Goal: Find specific page/section: Find specific page/section

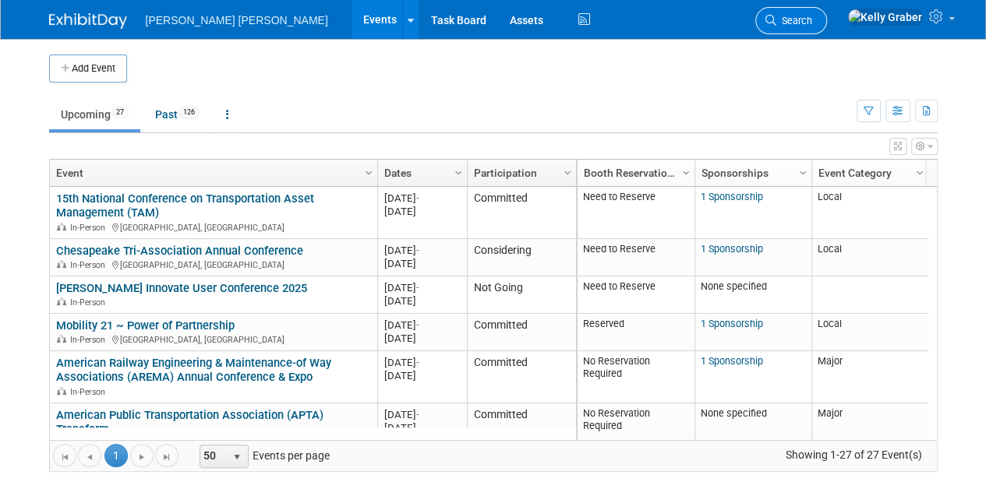
click at [827, 31] on link "Search" at bounding box center [791, 20] width 72 height 27
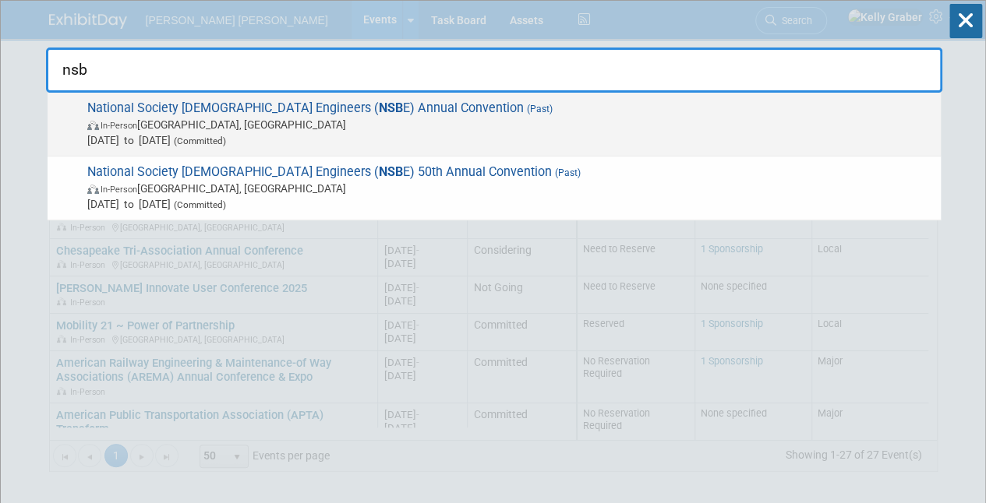
type input "nsb"
click at [231, 113] on span "National Society [DEMOGRAPHIC_DATA] Engineers ( NSB E) Annual Convention (Past)…" at bounding box center [508, 125] width 850 height 48
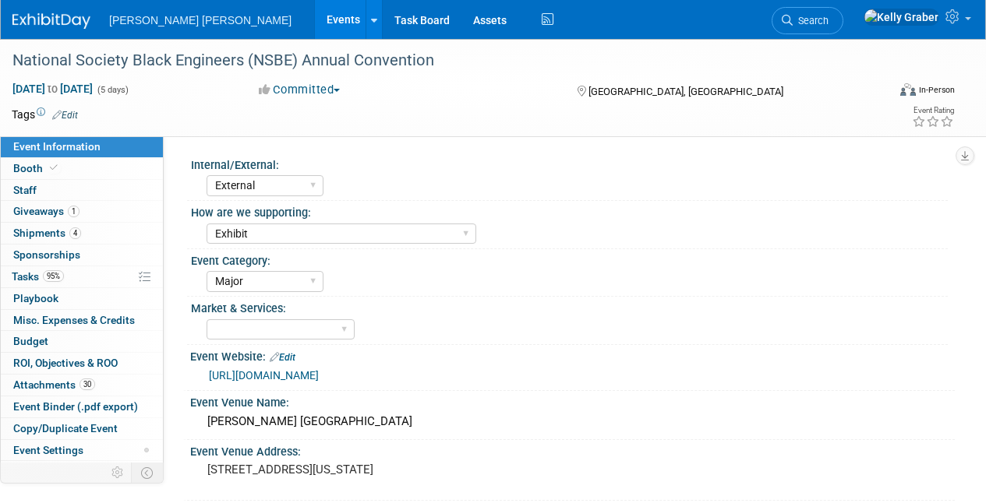
select select "External"
select select "Exhibit"
select select "Major"
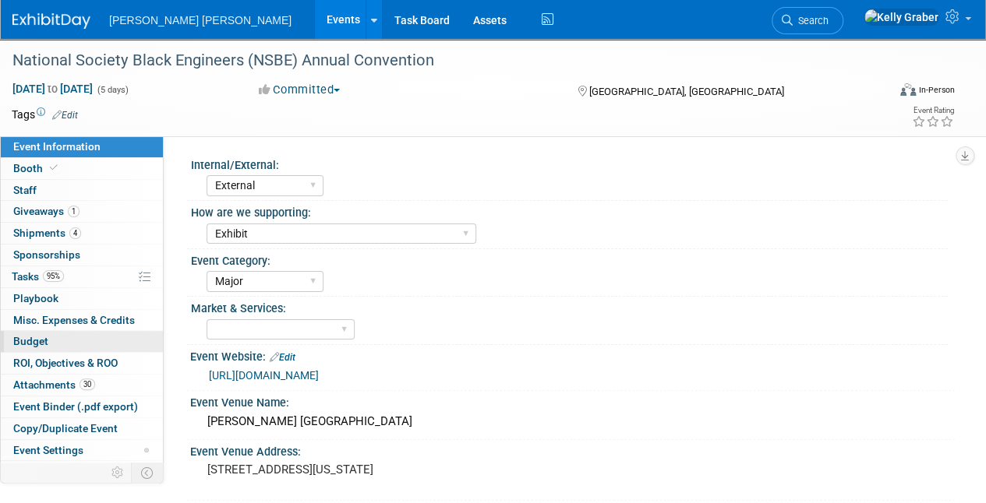
click at [26, 331] on link "Budget" at bounding box center [82, 341] width 162 height 21
